Goal: Information Seeking & Learning: Learn about a topic

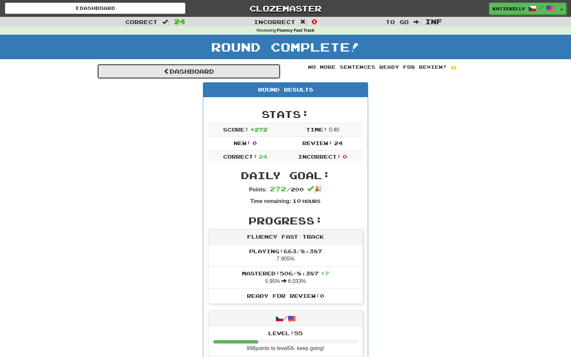
click at [171, 73] on link "Dashboard" at bounding box center [188, 71] width 183 height 15
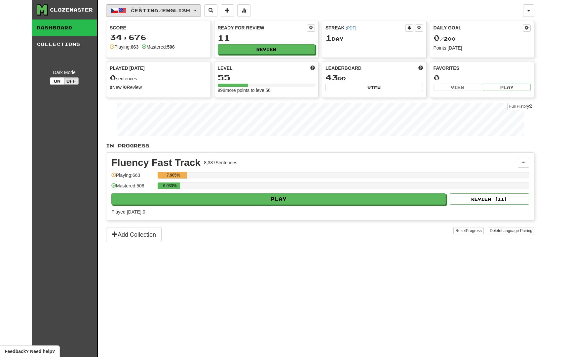
click at [190, 10] on span "Čeština / English" at bounding box center [161, 11] width 60 height 6
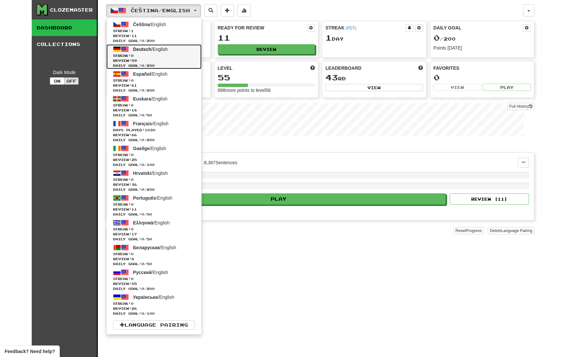
click at [177, 63] on span "Daily Goal: 0 / 200" at bounding box center [154, 65] width 82 height 5
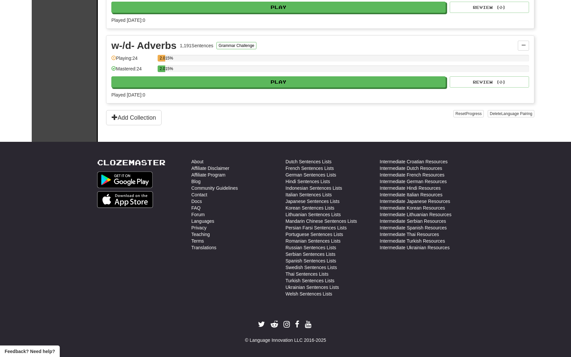
scroll to position [942, 0]
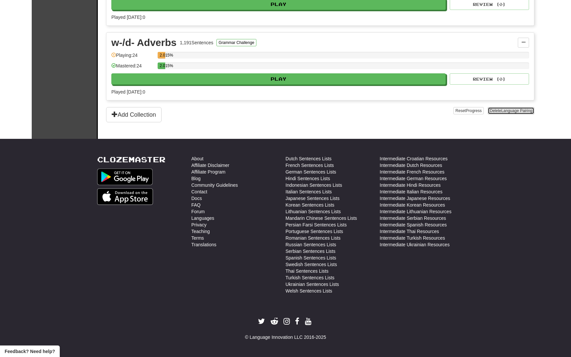
click at [518, 112] on span "Language Pairing" at bounding box center [517, 110] width 31 height 5
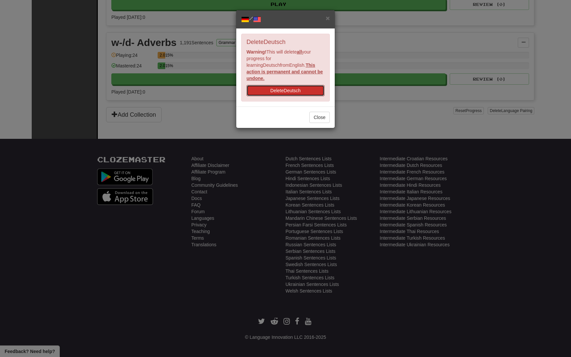
drag, startPoint x: 280, startPoint y: 85, endPoint x: 285, endPoint y: 122, distance: 37.1
click at [285, 122] on div "× / Delete Deutsch Warning! This will delete all your progress for learning Deu…" at bounding box center [285, 178] width 571 height 357
click at [318, 113] on button "Close" at bounding box center [319, 117] width 20 height 11
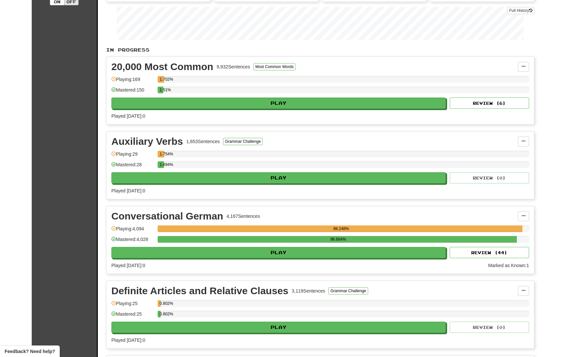
scroll to position [0, 0]
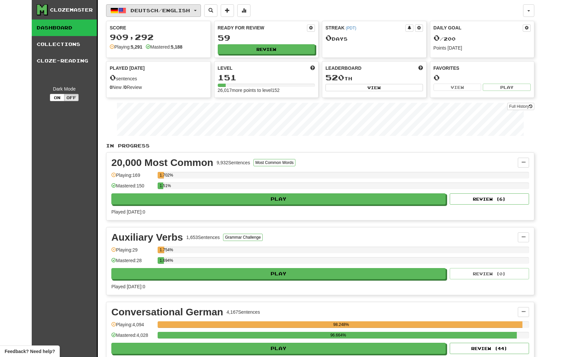
click at [197, 11] on span "button" at bounding box center [195, 10] width 3 height 1
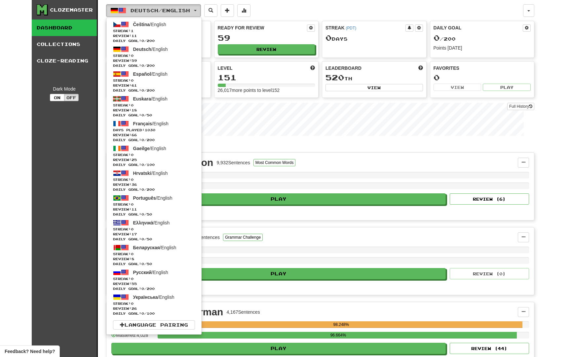
click at [166, 10] on span "Deutsch / English" at bounding box center [161, 11] width 60 height 6
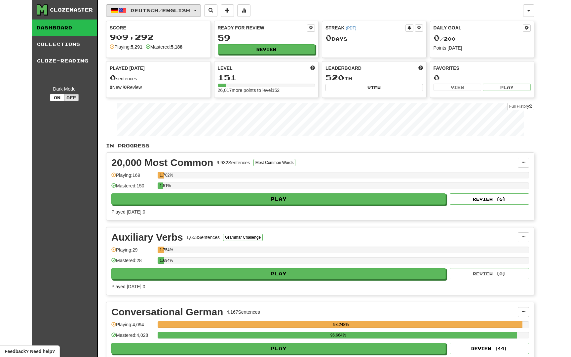
click at [166, 10] on span "Deutsch / English" at bounding box center [161, 11] width 60 height 6
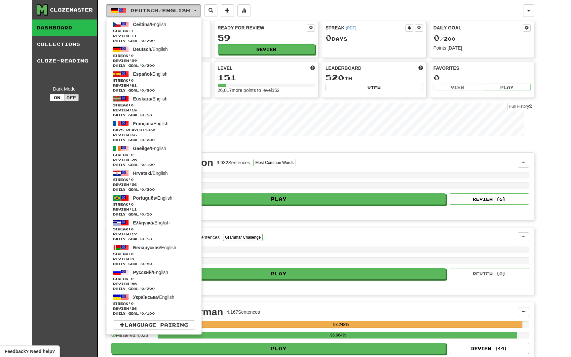
click at [201, 11] on button "Deutsch / English" at bounding box center [153, 10] width 95 height 13
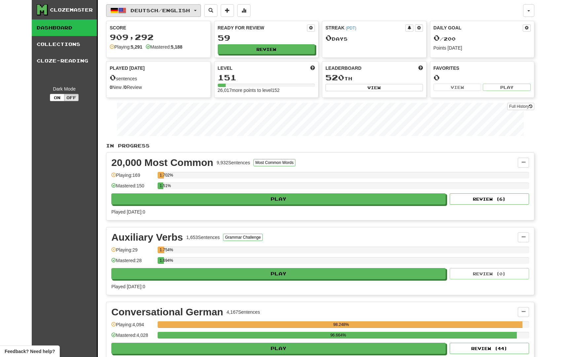
click at [201, 11] on button "Deutsch / English" at bounding box center [153, 10] width 95 height 13
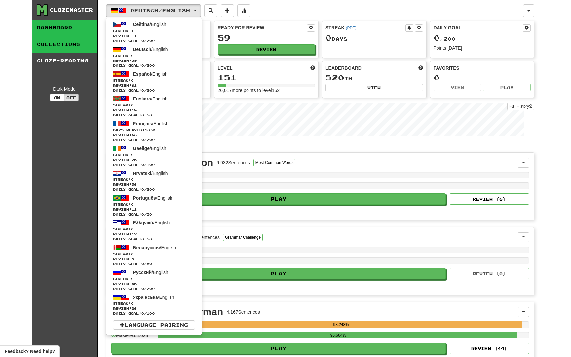
click at [60, 49] on link "Collections" at bounding box center [64, 44] width 65 height 17
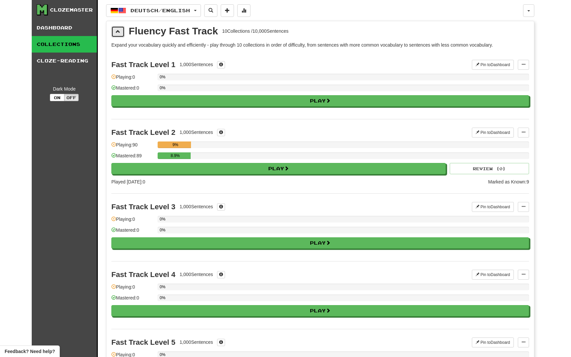
click at [117, 33] on span at bounding box center [118, 31] width 5 height 5
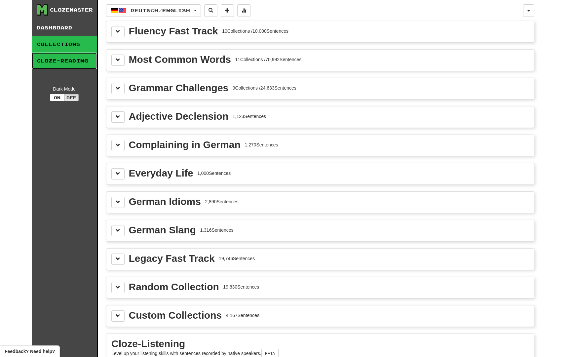
click at [71, 63] on link "Cloze-Reading" at bounding box center [64, 61] width 65 height 17
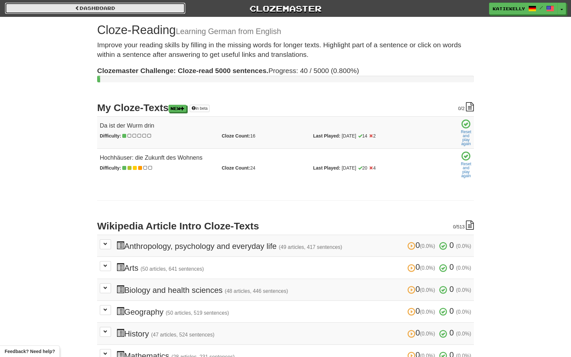
click at [156, 9] on link "Dashboard" at bounding box center [95, 8] width 181 height 11
